Goal: Task Accomplishment & Management: Manage account settings

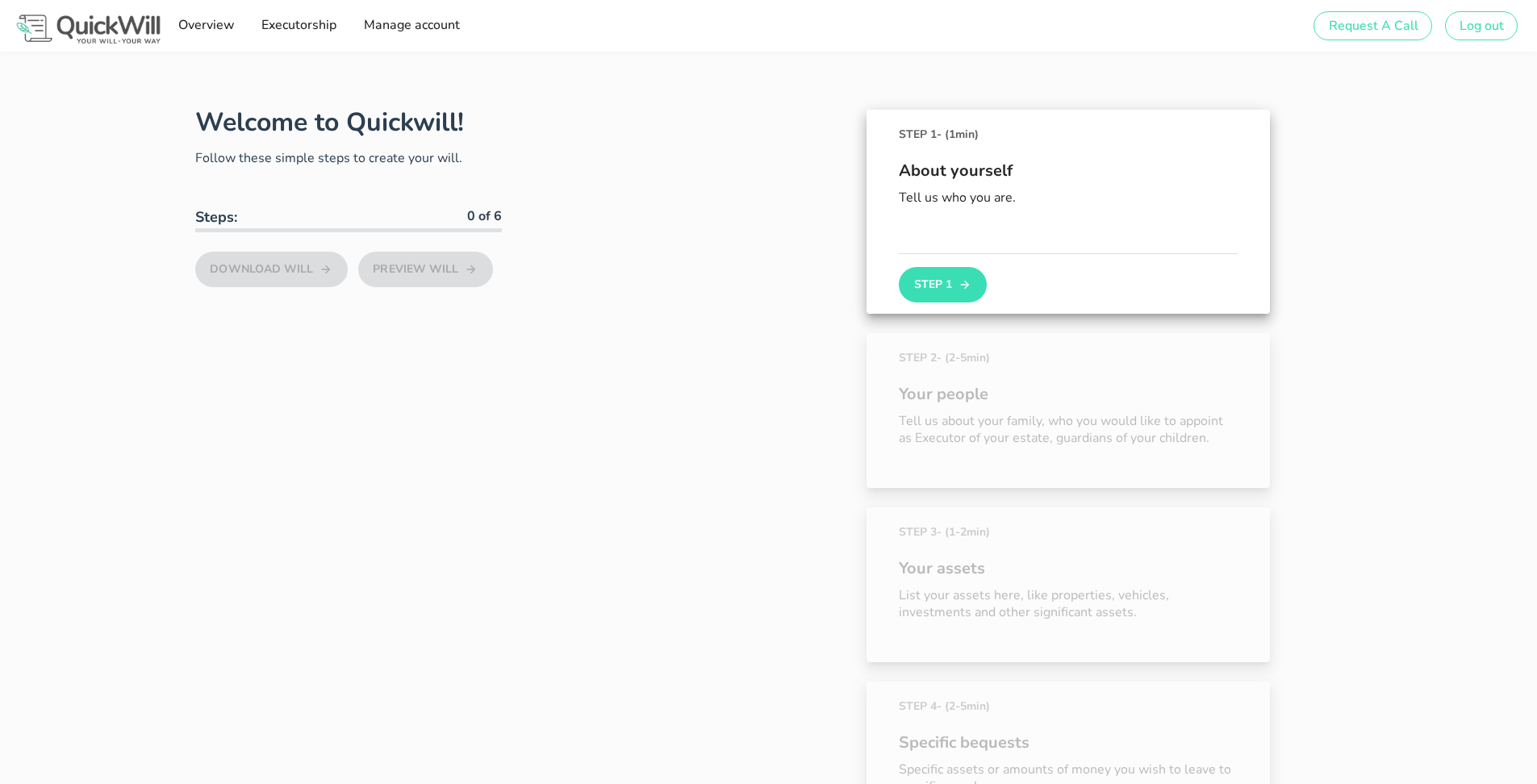
type input "[EMAIL_ADDRESS][DOMAIN_NAME]"
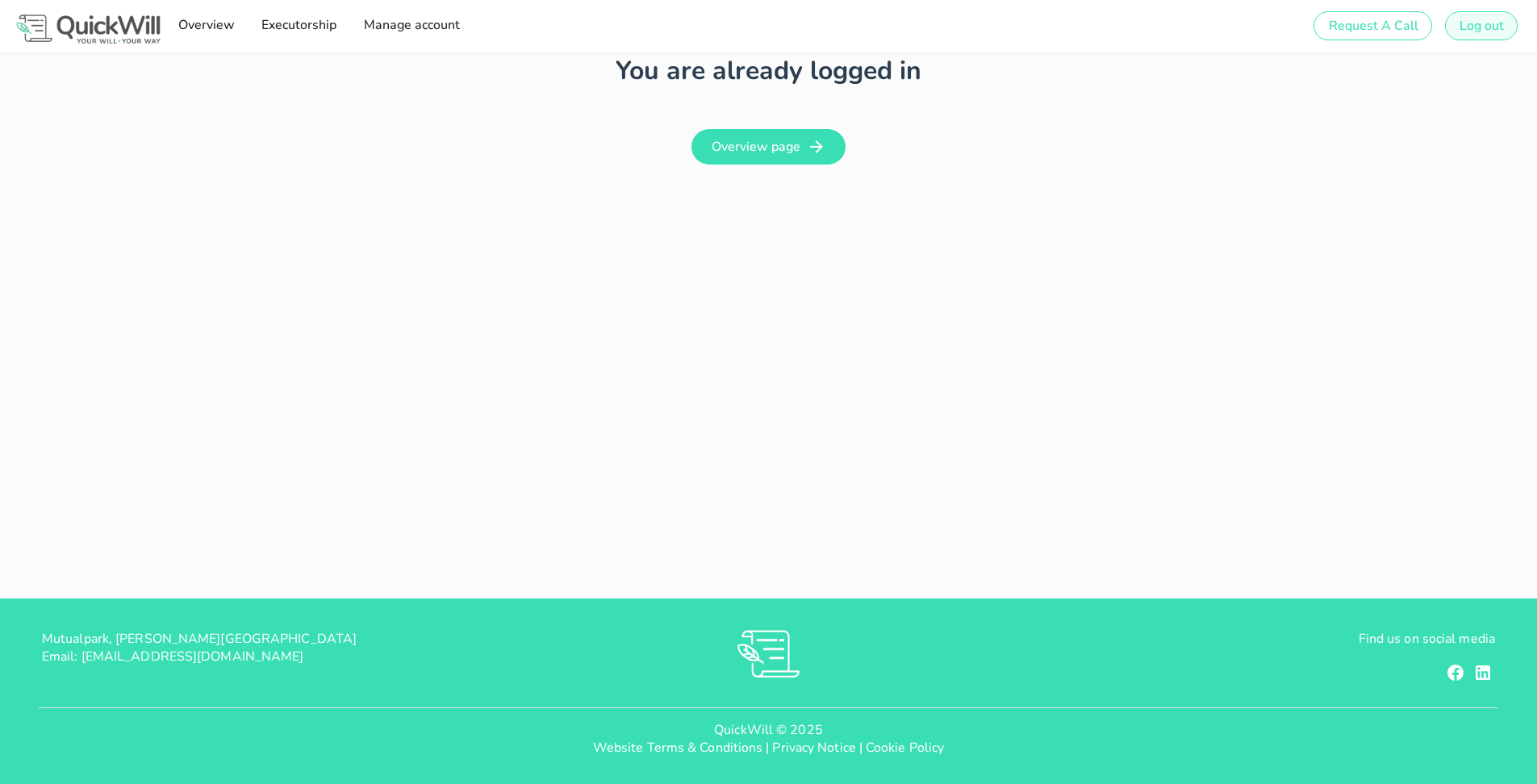
type input "[EMAIL_ADDRESS][DOMAIN_NAME]"
click at [1492, 31] on span "Log out" at bounding box center [1481, 26] width 45 height 18
